Goal: Check status: Check status

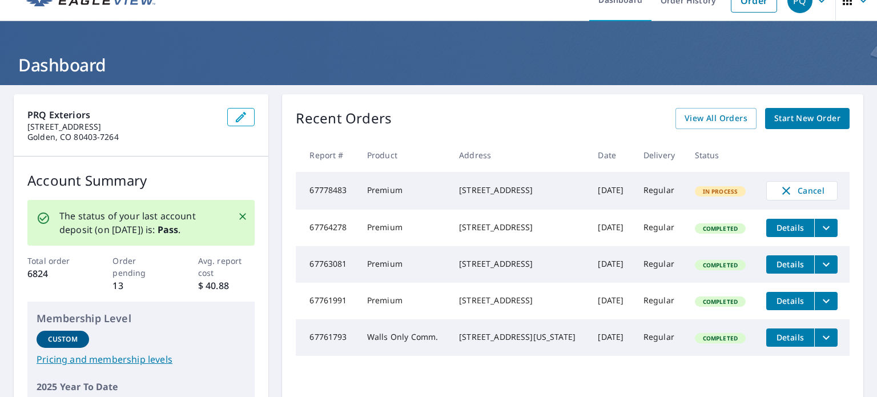
scroll to position [21, 0]
click at [700, 116] on span "View All Orders" at bounding box center [716, 118] width 63 height 14
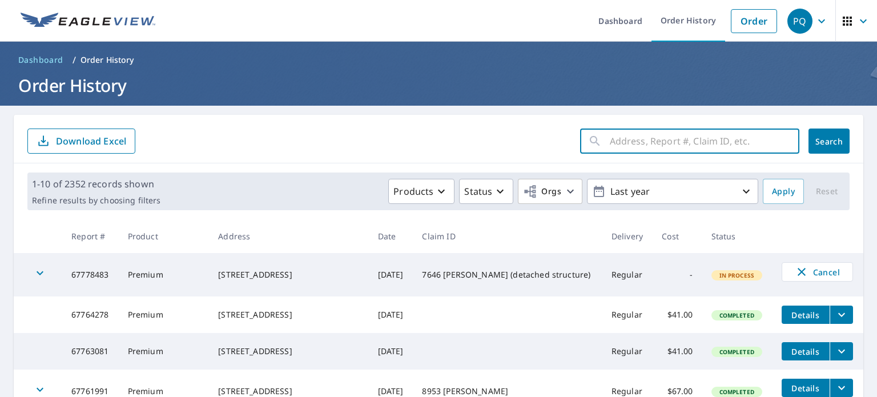
click at [610, 150] on input "text" at bounding box center [705, 141] width 190 height 32
paste input "[STREET_ADDRESS]"
type input "[STREET_ADDRESS]"
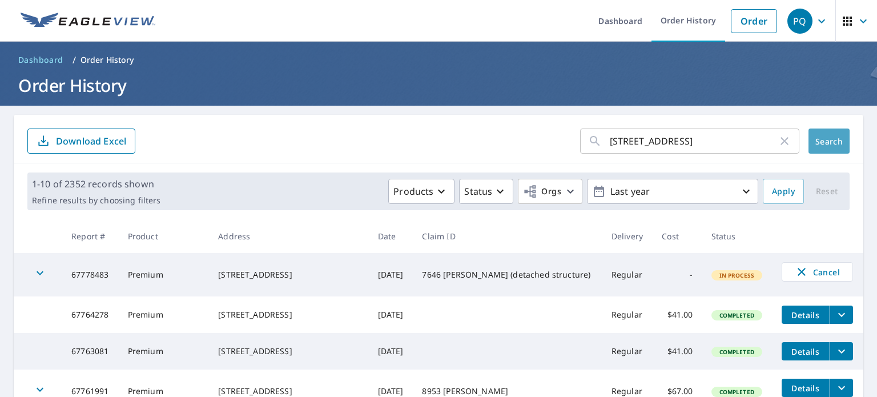
click at [818, 143] on span "Search" at bounding box center [829, 141] width 23 height 11
